Goal: Check status

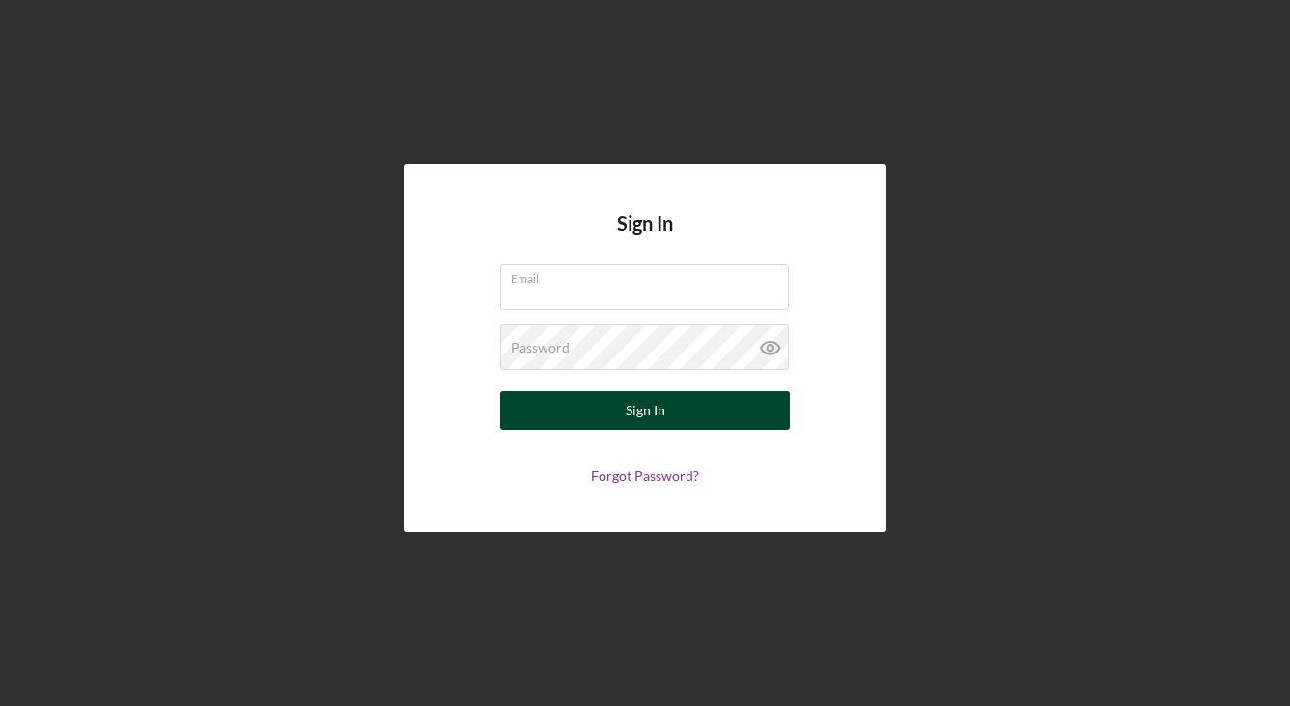
type input "[EMAIL_ADDRESS][DOMAIN_NAME]"
click at [698, 411] on button "Sign In" at bounding box center [645, 410] width 290 height 39
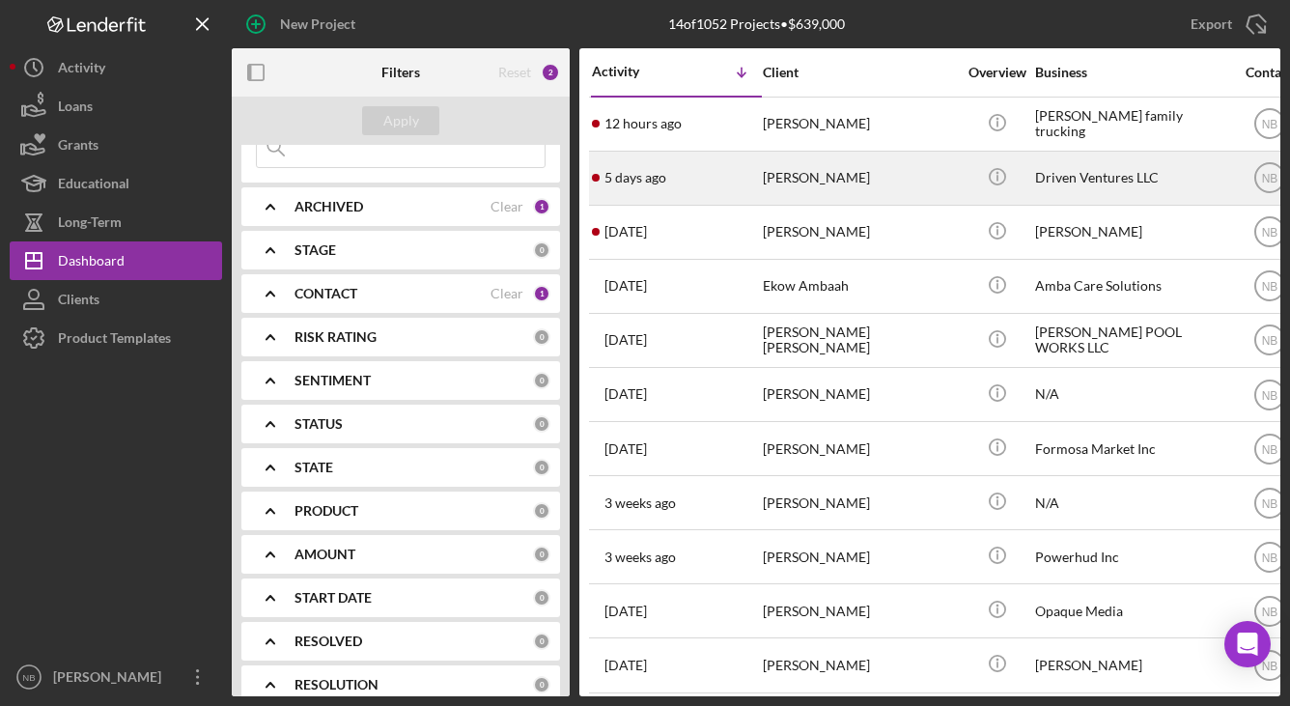
click at [840, 189] on div "[PERSON_NAME]" at bounding box center [859, 178] width 193 height 51
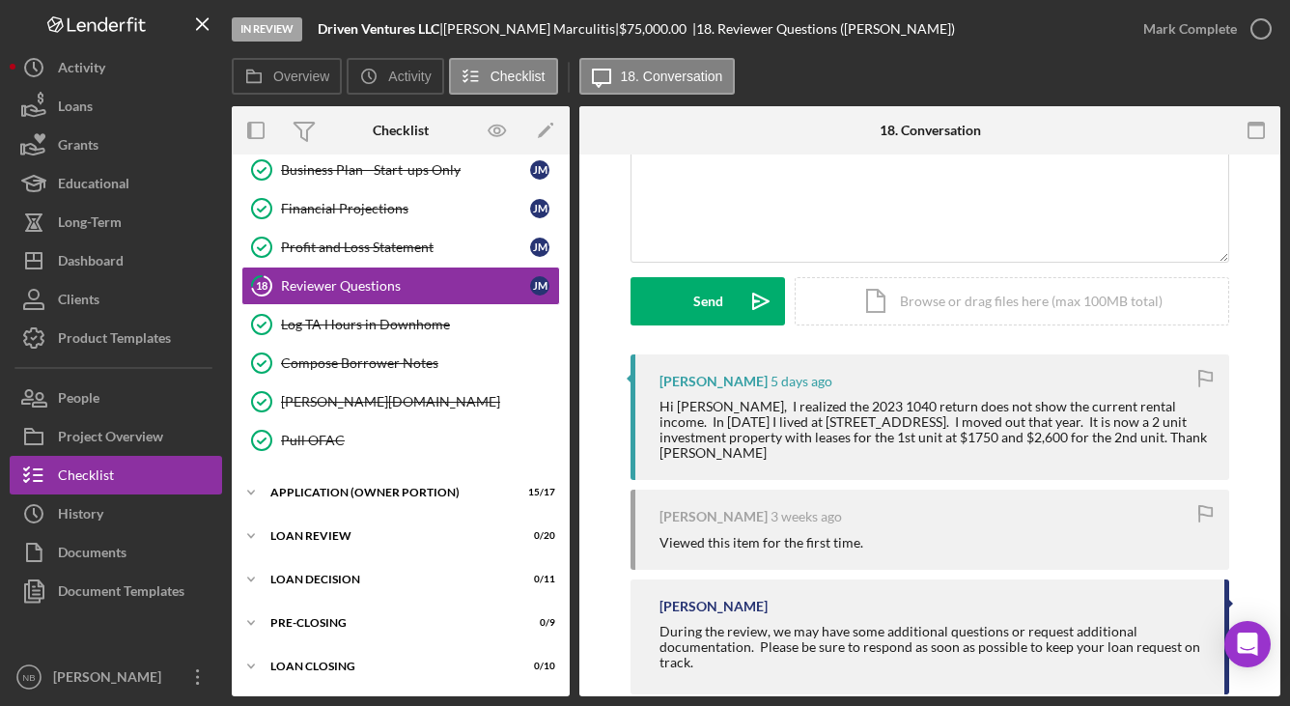
scroll to position [193, 0]
